Goal: Task Accomplishment & Management: Use online tool/utility

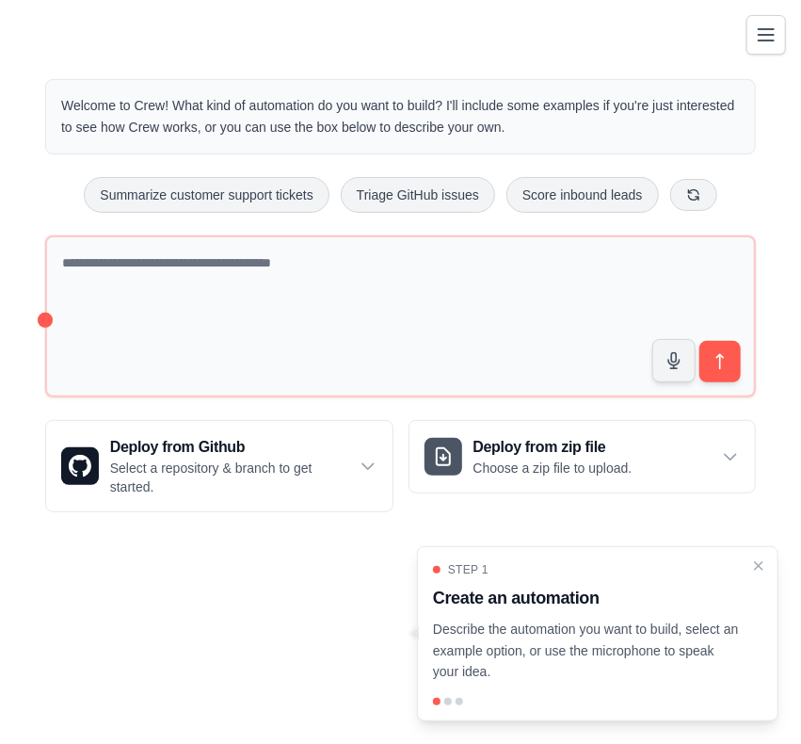
click at [750, 558] on div "Step 1 Create an automation Describe the automation you want to build, select a…" at bounding box center [598, 633] width 362 height 175
click at [757, 558] on icon "Close walkthrough" at bounding box center [759, 565] width 17 height 17
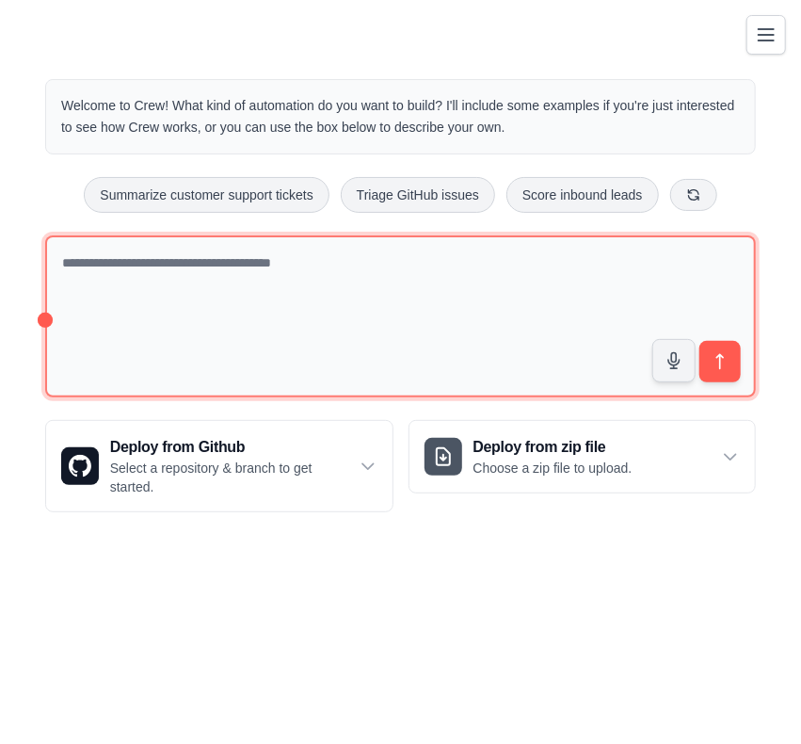
click at [592, 296] on textarea at bounding box center [400, 316] width 711 height 163
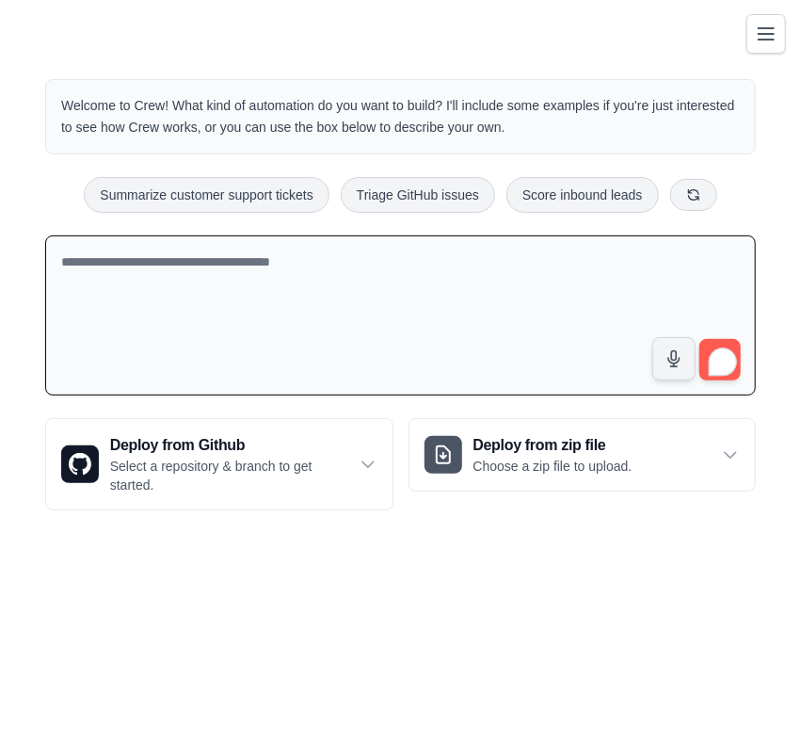
click at [757, 40] on icon "Toggle navigation" at bounding box center [766, 34] width 23 height 23
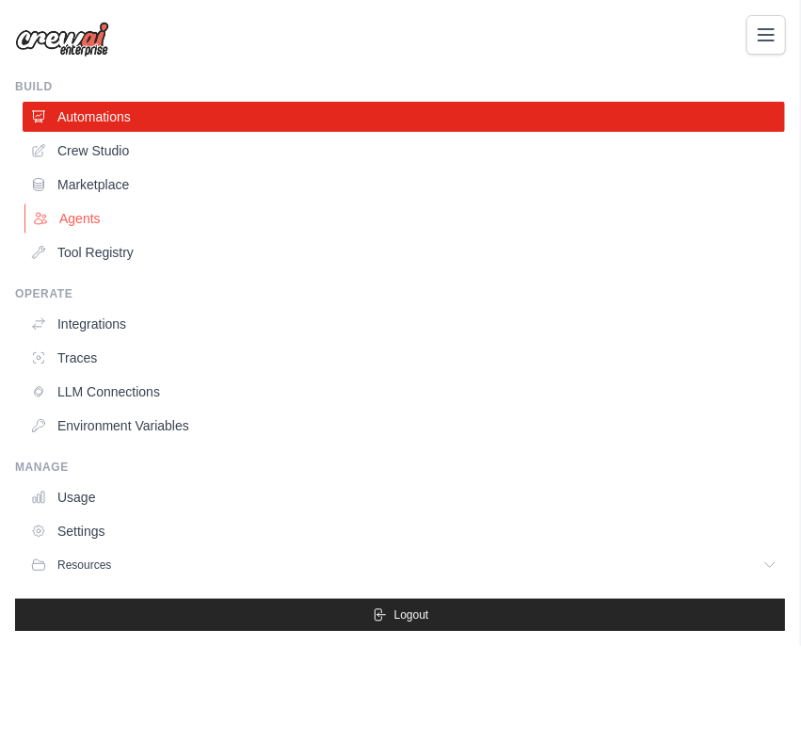
click at [156, 219] on link "Agents" at bounding box center [405, 218] width 763 height 30
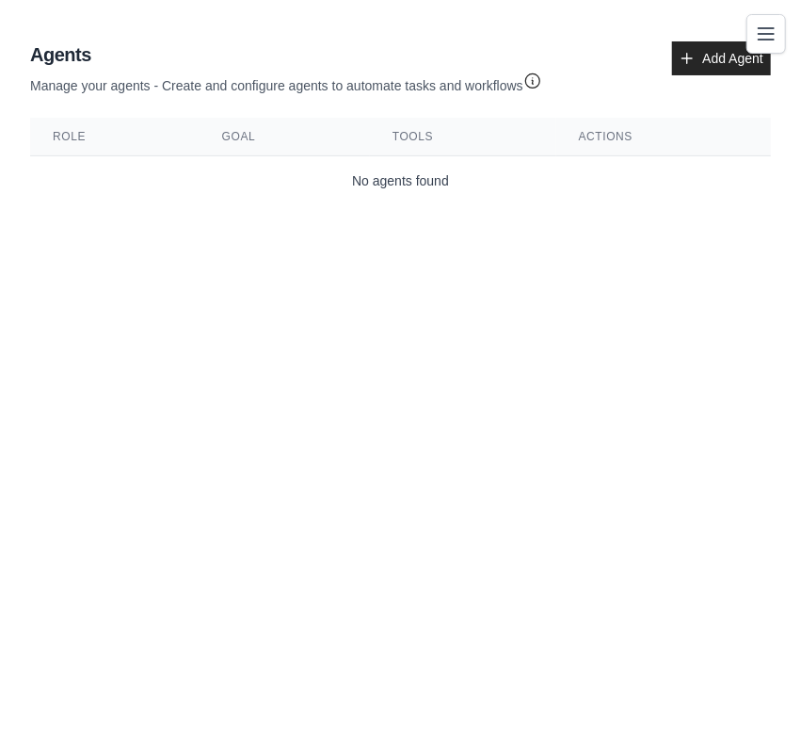
click at [763, 39] on icon "Toggle navigation" at bounding box center [766, 33] width 15 height 11
